Goal: Check status: Check status

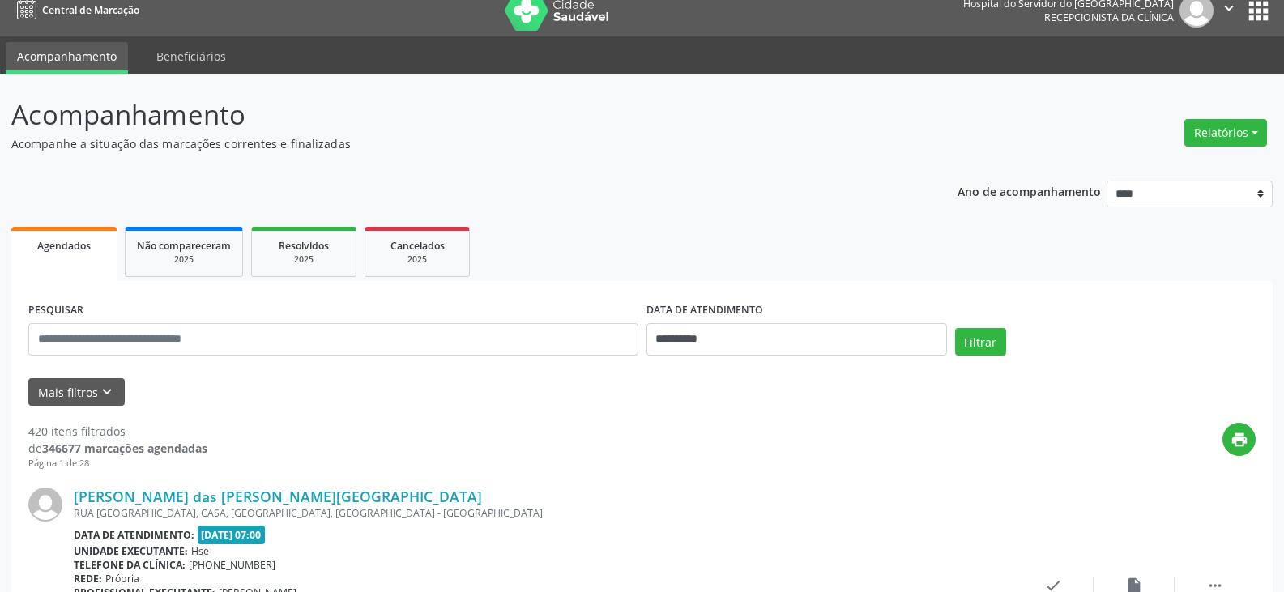
scroll to position [15, 0]
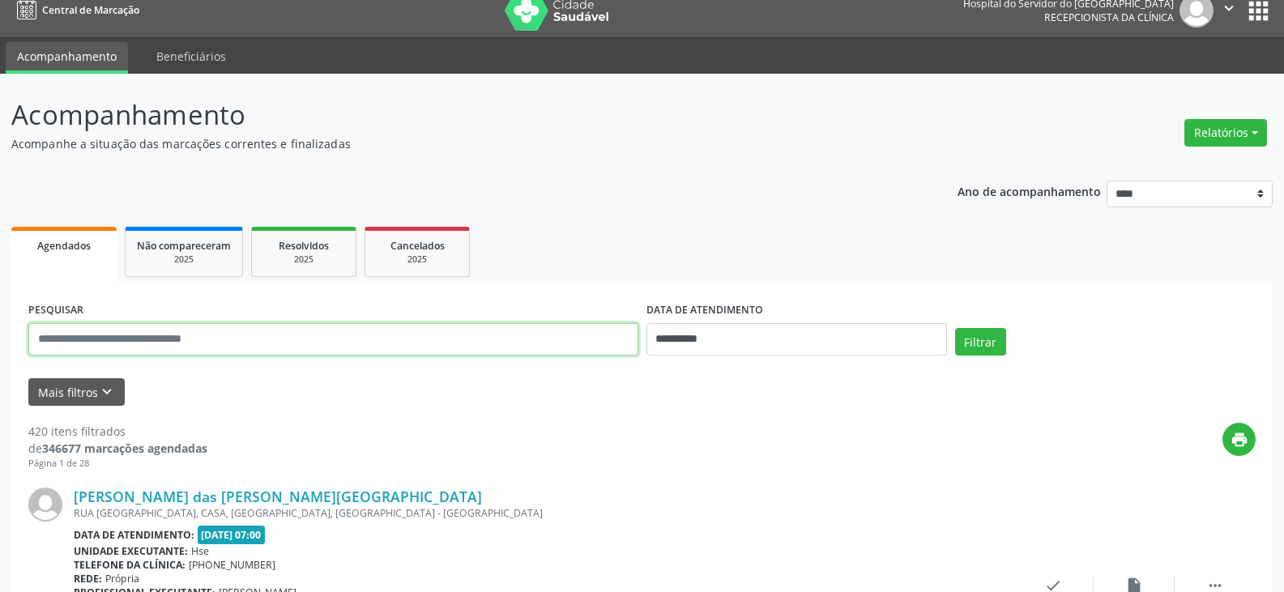
click at [355, 344] on input "text" at bounding box center [333, 339] width 610 height 32
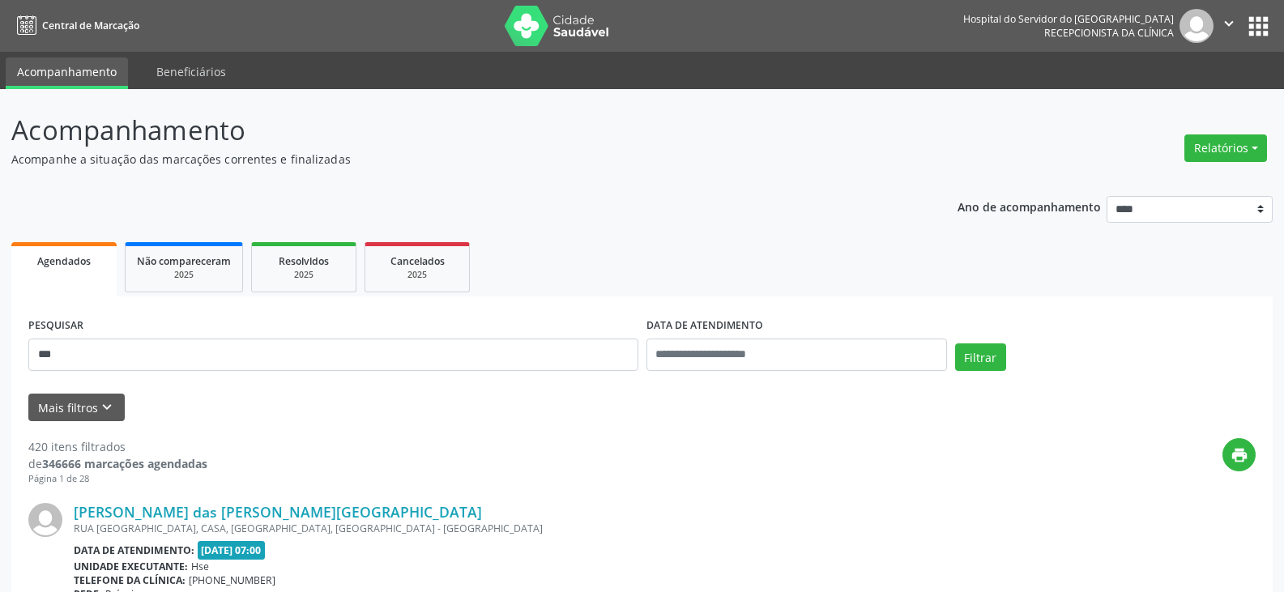
scroll to position [15, 0]
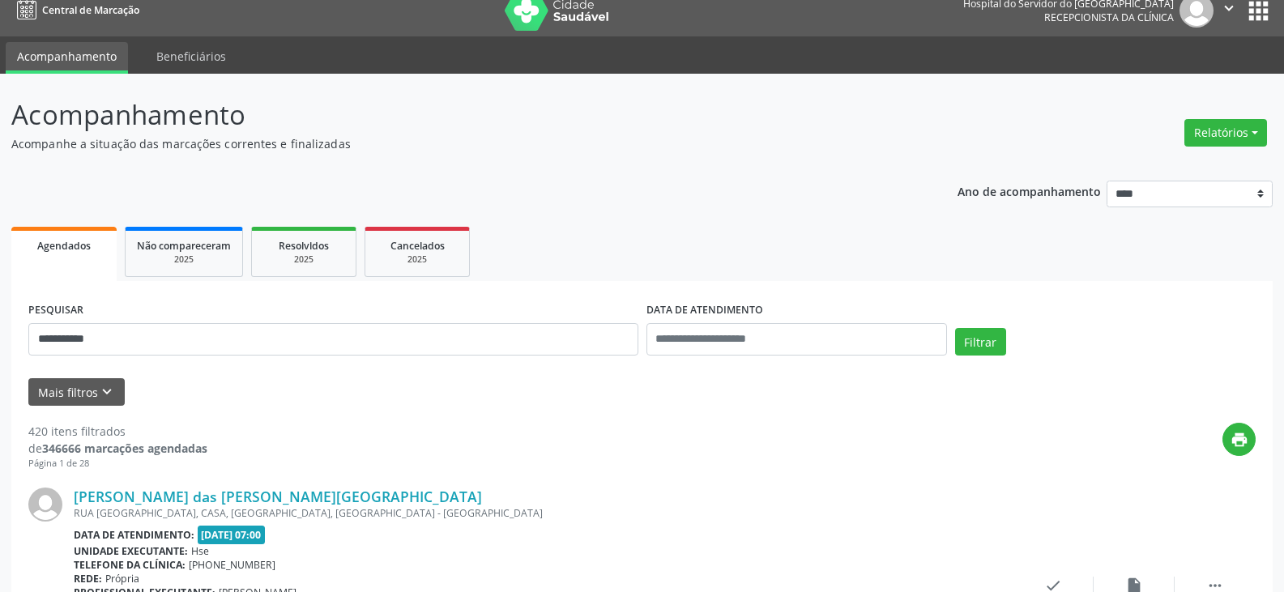
type input "**********"
click at [955, 328] on button "Filtrar" at bounding box center [980, 342] width 51 height 28
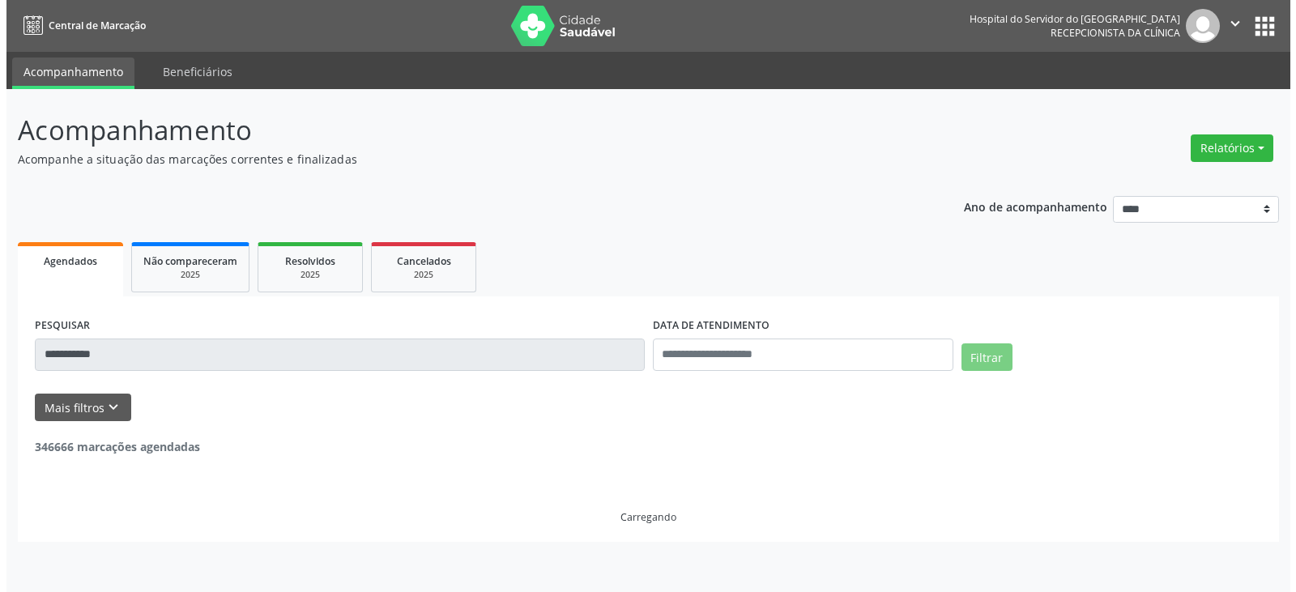
scroll to position [0, 0]
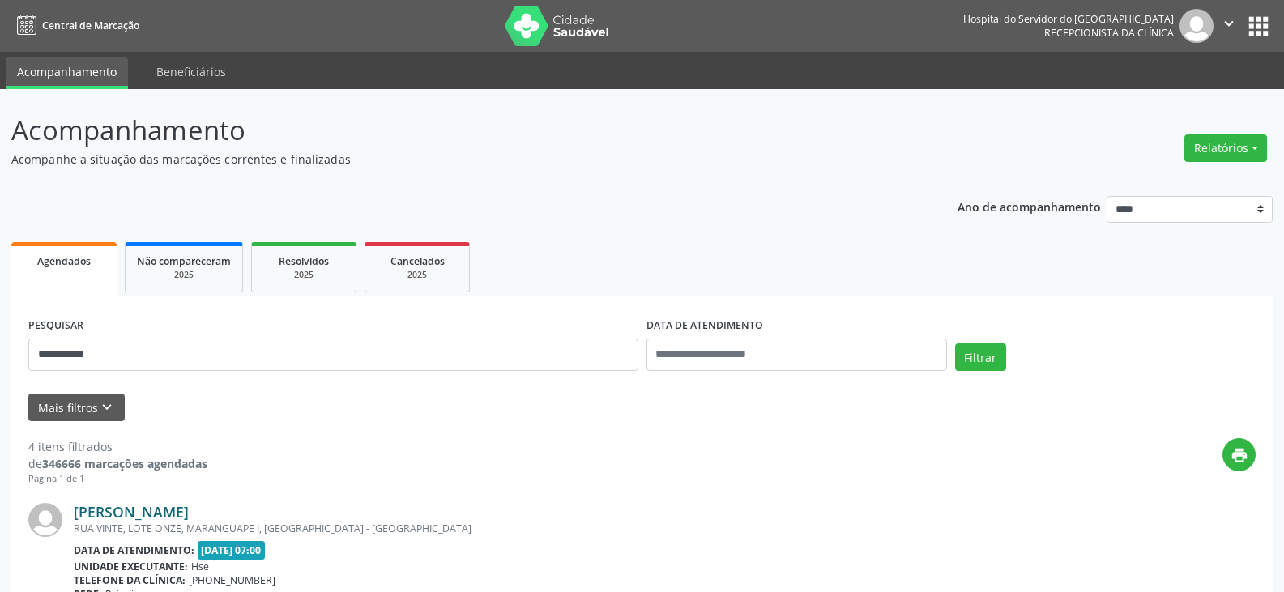
click at [189, 509] on link "[PERSON_NAME]" at bounding box center [131, 512] width 115 height 18
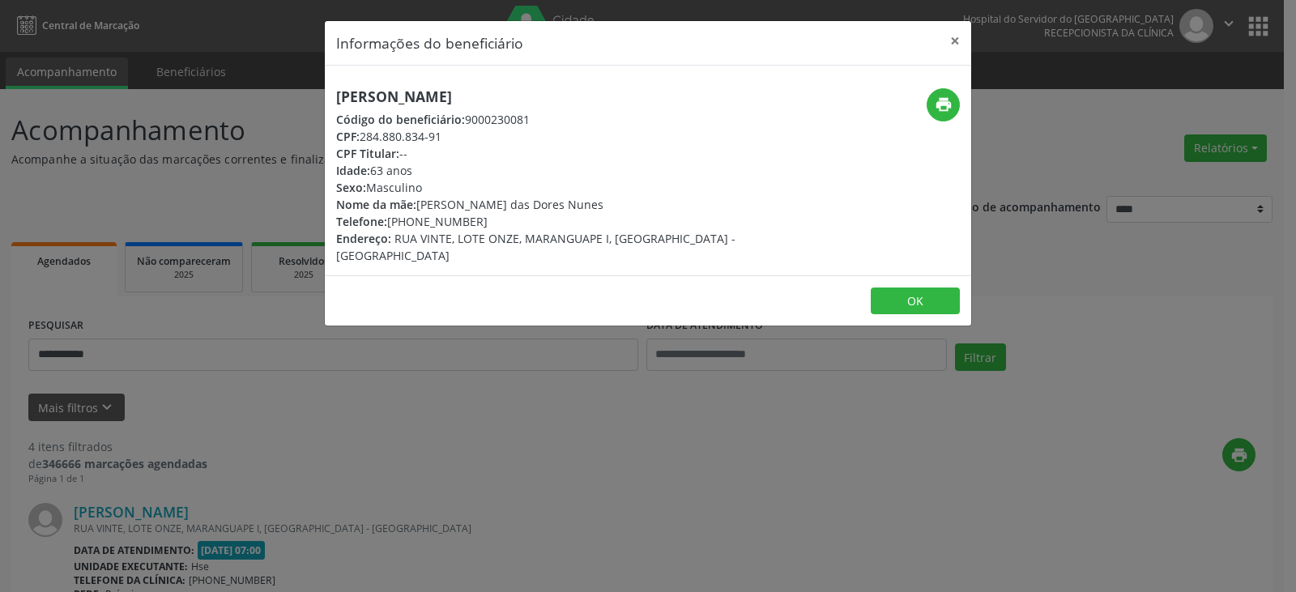
drag, startPoint x: 737, startPoint y: 79, endPoint x: 293, endPoint y: 100, distance: 444.5
click at [293, 100] on div "Informações do beneficiário × [PERSON_NAME] Código do beneficiário: 9000230081 …" at bounding box center [648, 296] width 1296 height 592
copy h5 "[PERSON_NAME]"
click at [942, 108] on icon "print" at bounding box center [944, 105] width 18 height 18
